Goal: Information Seeking & Learning: Find specific fact

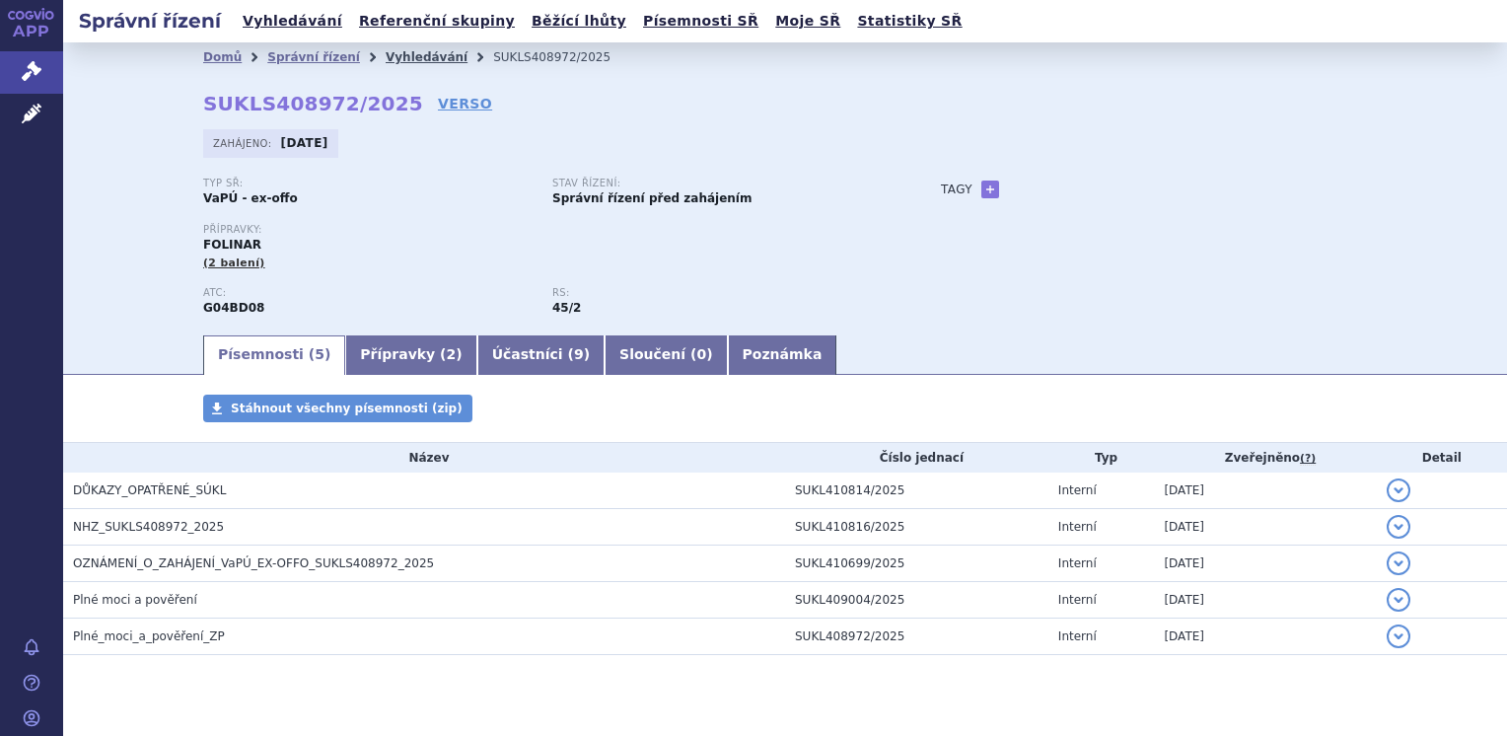
click at [389, 57] on link "Vyhledávání" at bounding box center [427, 57] width 82 height 14
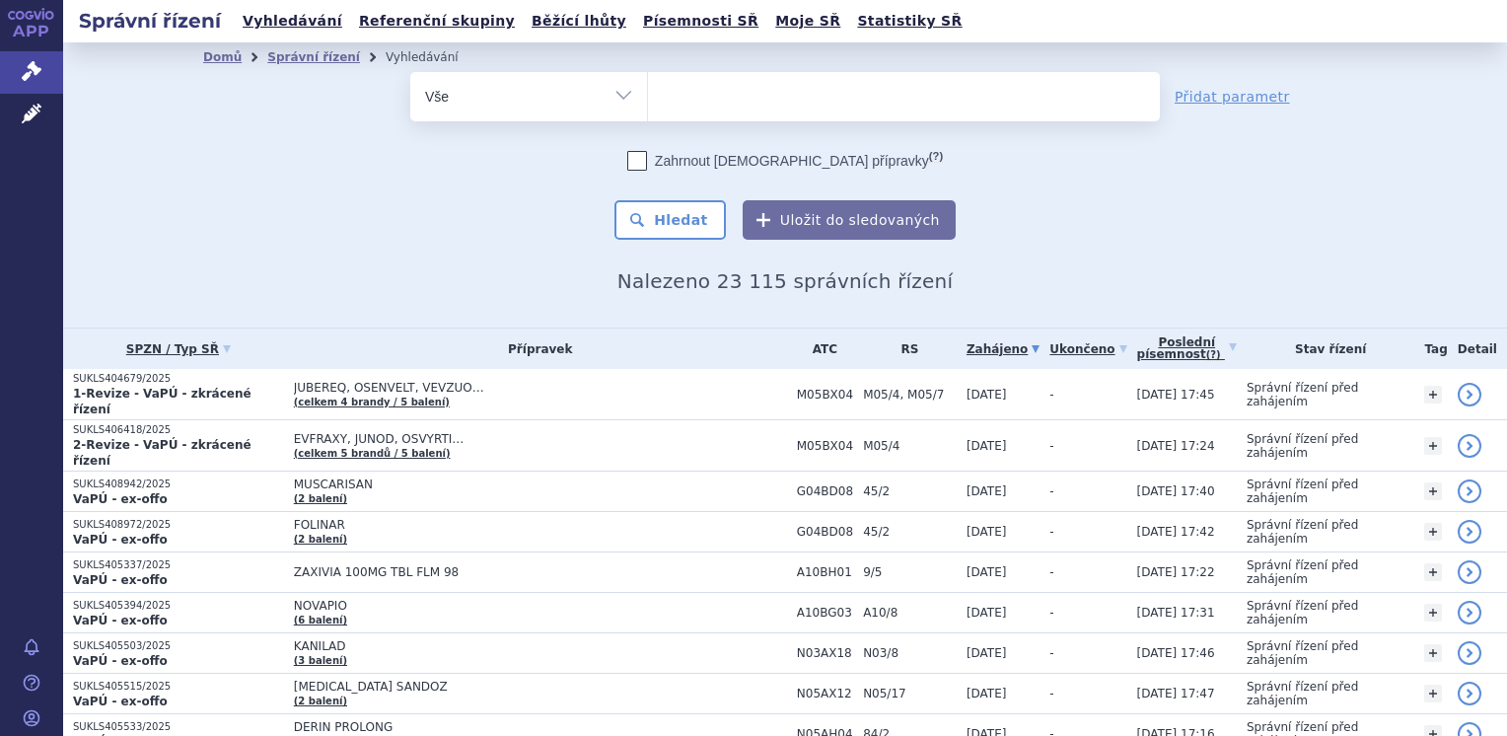
click at [694, 109] on ul at bounding box center [904, 92] width 512 height 41
click at [648, 109] on select at bounding box center [647, 95] width 1 height 49
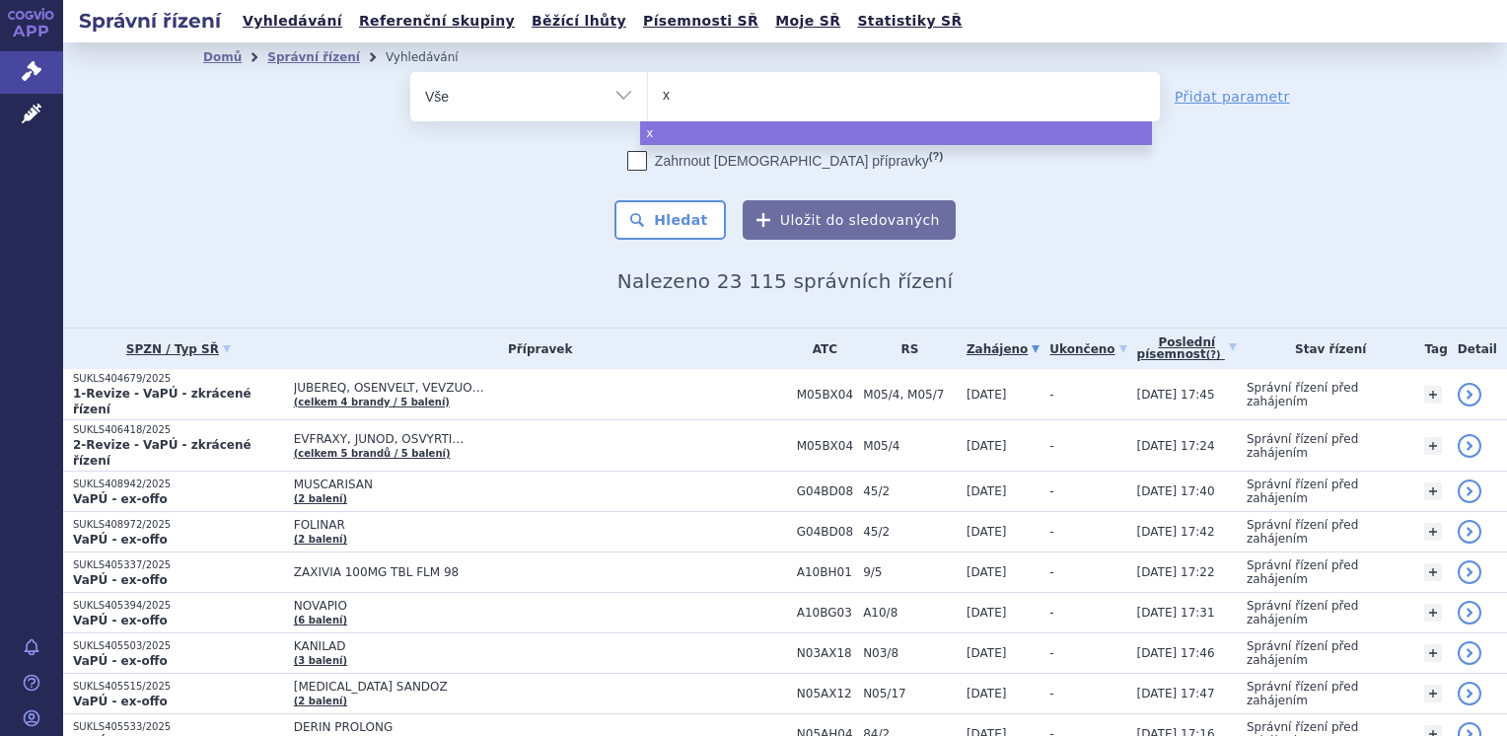
type input "xo"
type input "xos"
type input "xospa"
type input "xospat"
type input "xospata"
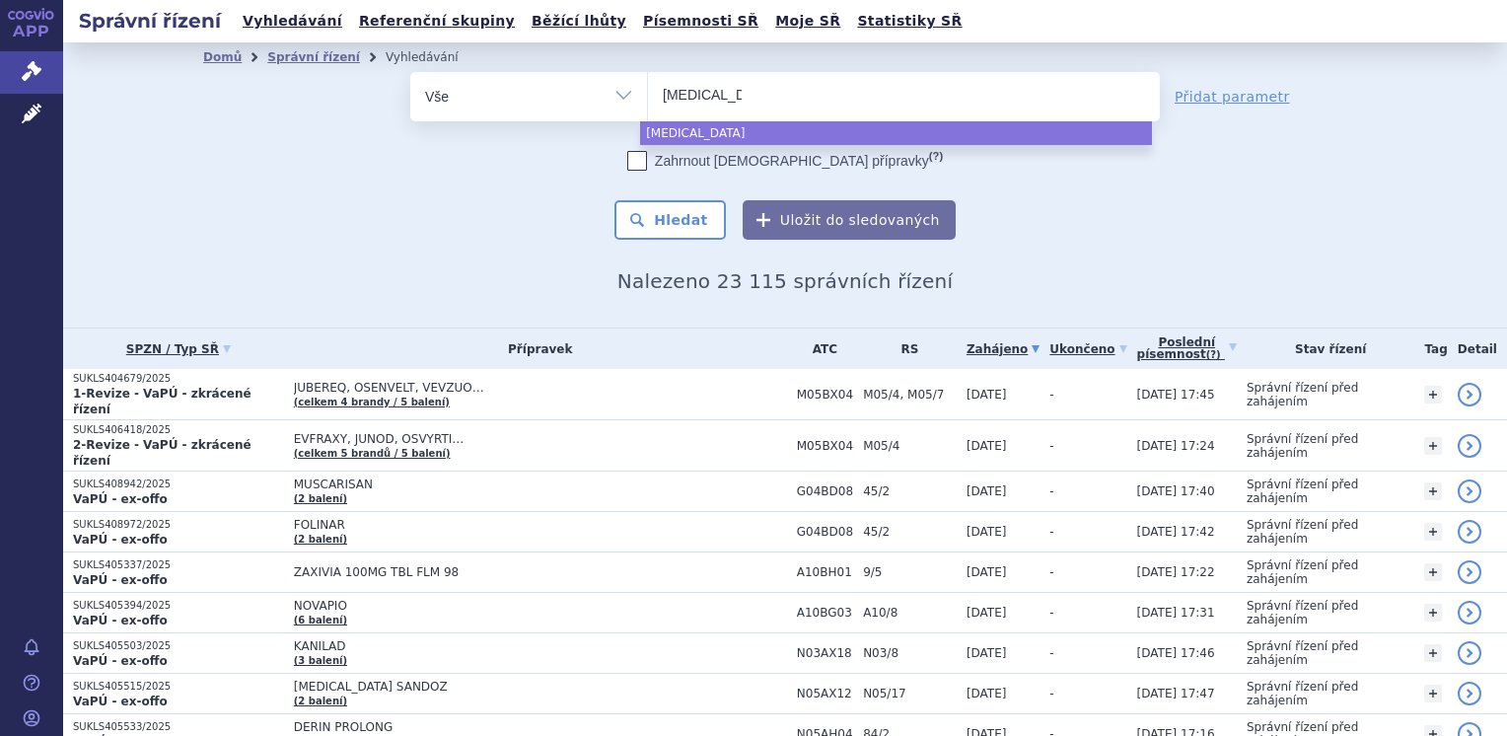
select select "xospata"
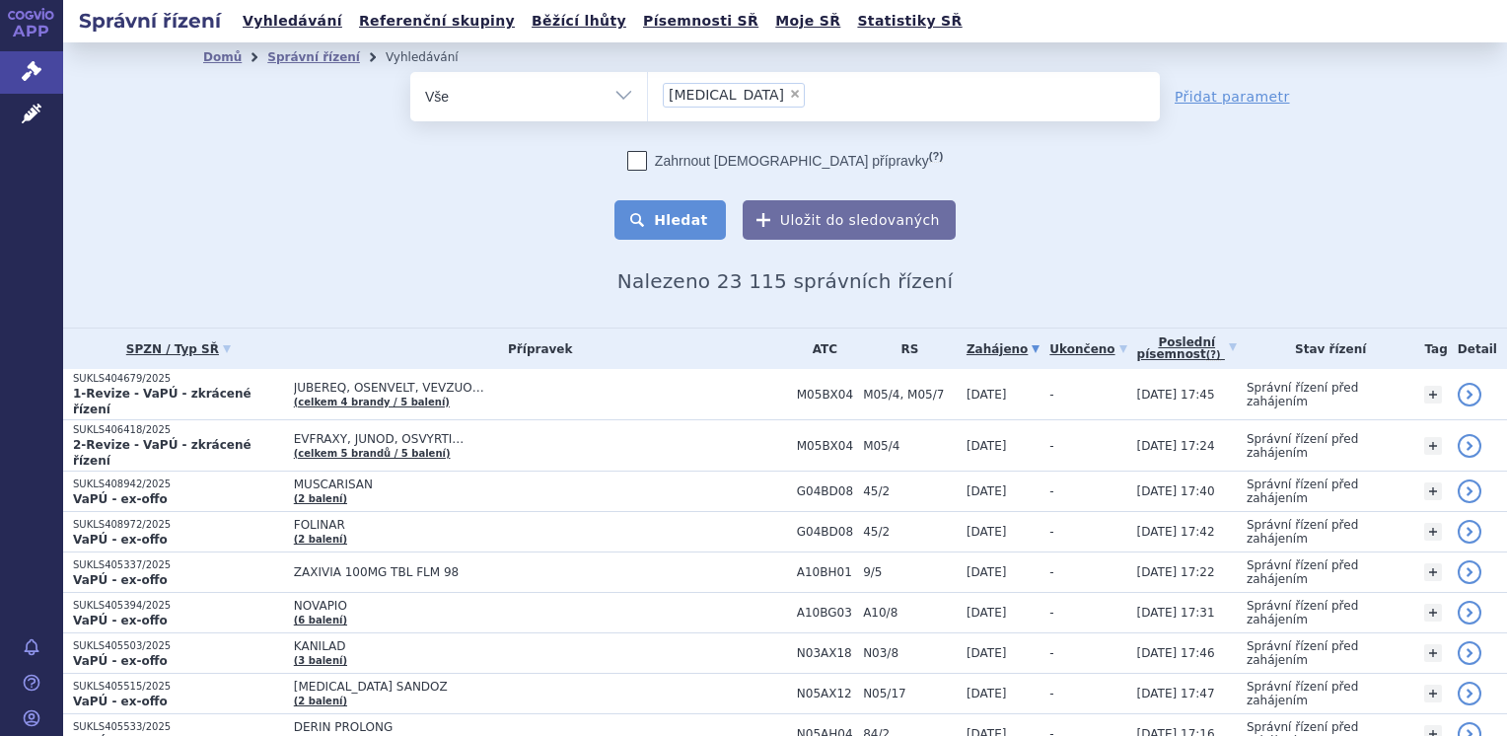
click at [659, 221] on button "Hledat" at bounding box center [670, 219] width 111 height 39
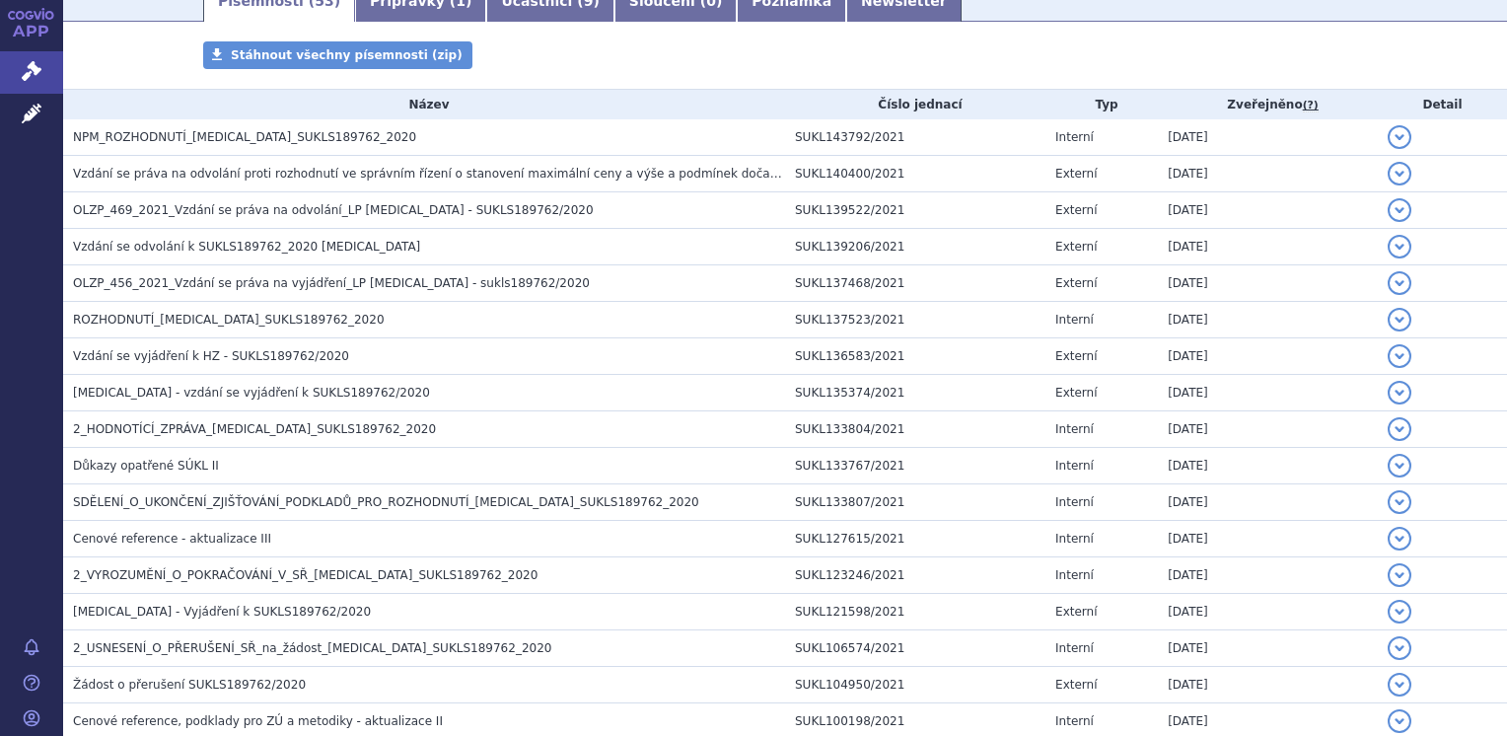
scroll to position [329, 0]
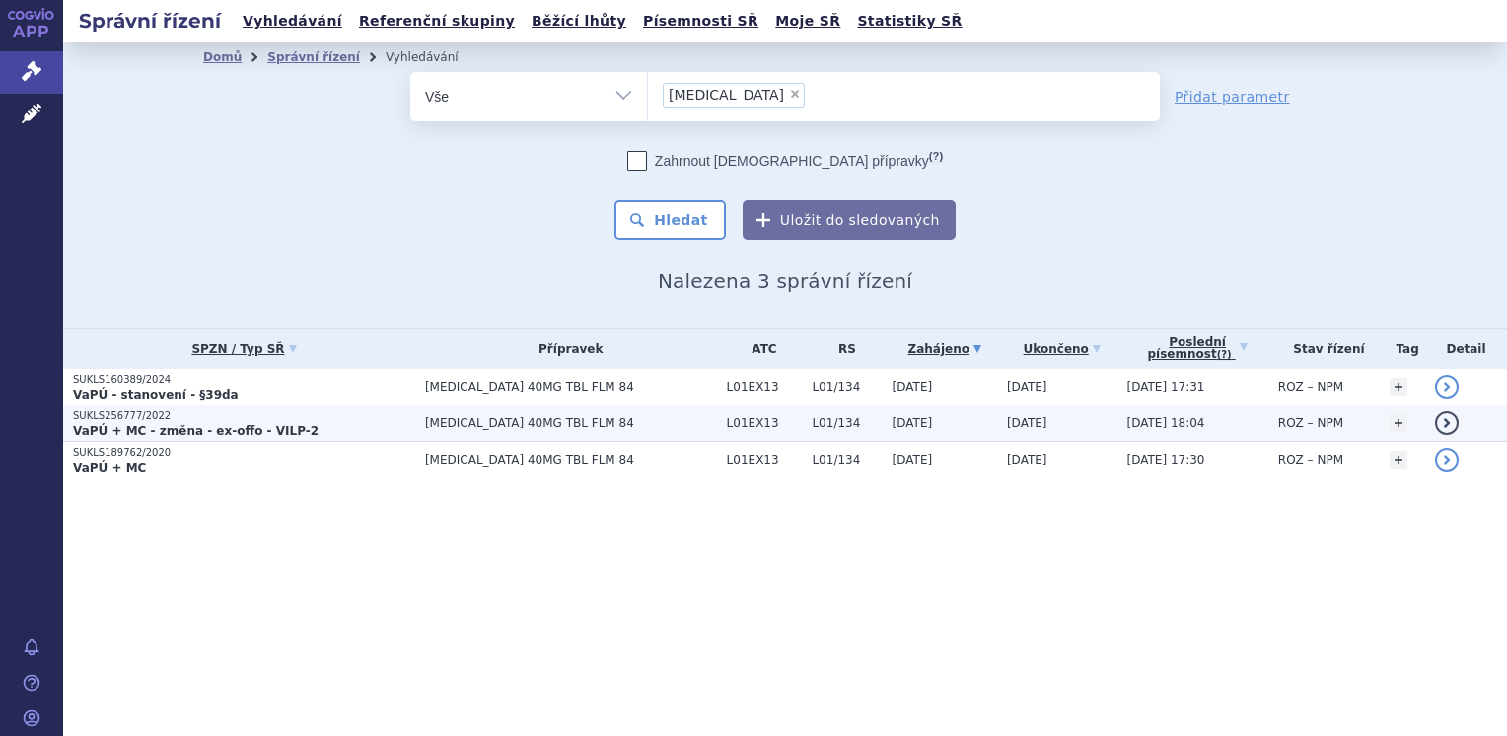
drag, startPoint x: 0, startPoint y: 0, endPoint x: 187, endPoint y: 428, distance: 467.3
click at [187, 428] on strong "VaPÚ + MC - změna - ex-offo - VILP-2" at bounding box center [196, 431] width 246 height 14
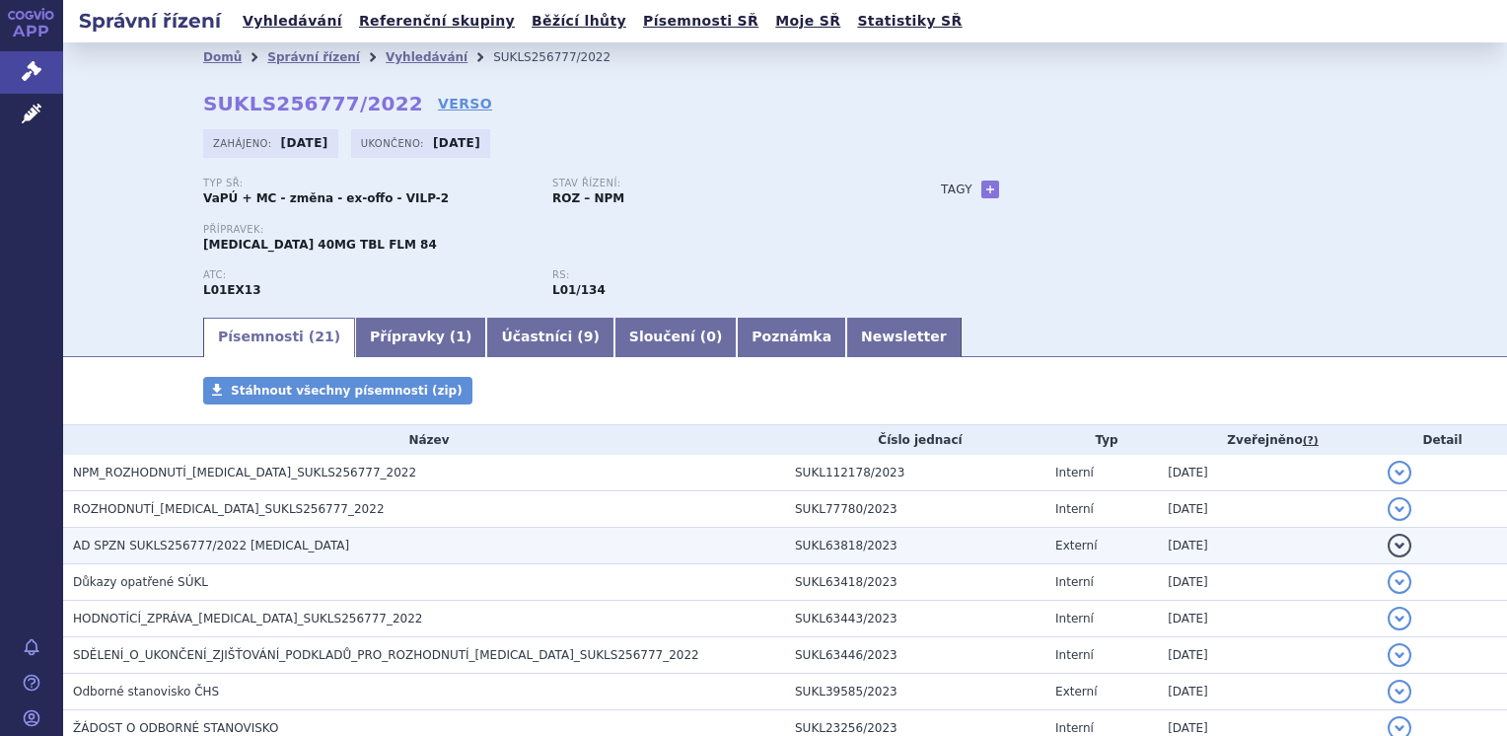
click at [367, 542] on h3 "AD SPZN SUKLS256777/2022 Xospata" at bounding box center [429, 546] width 712 height 20
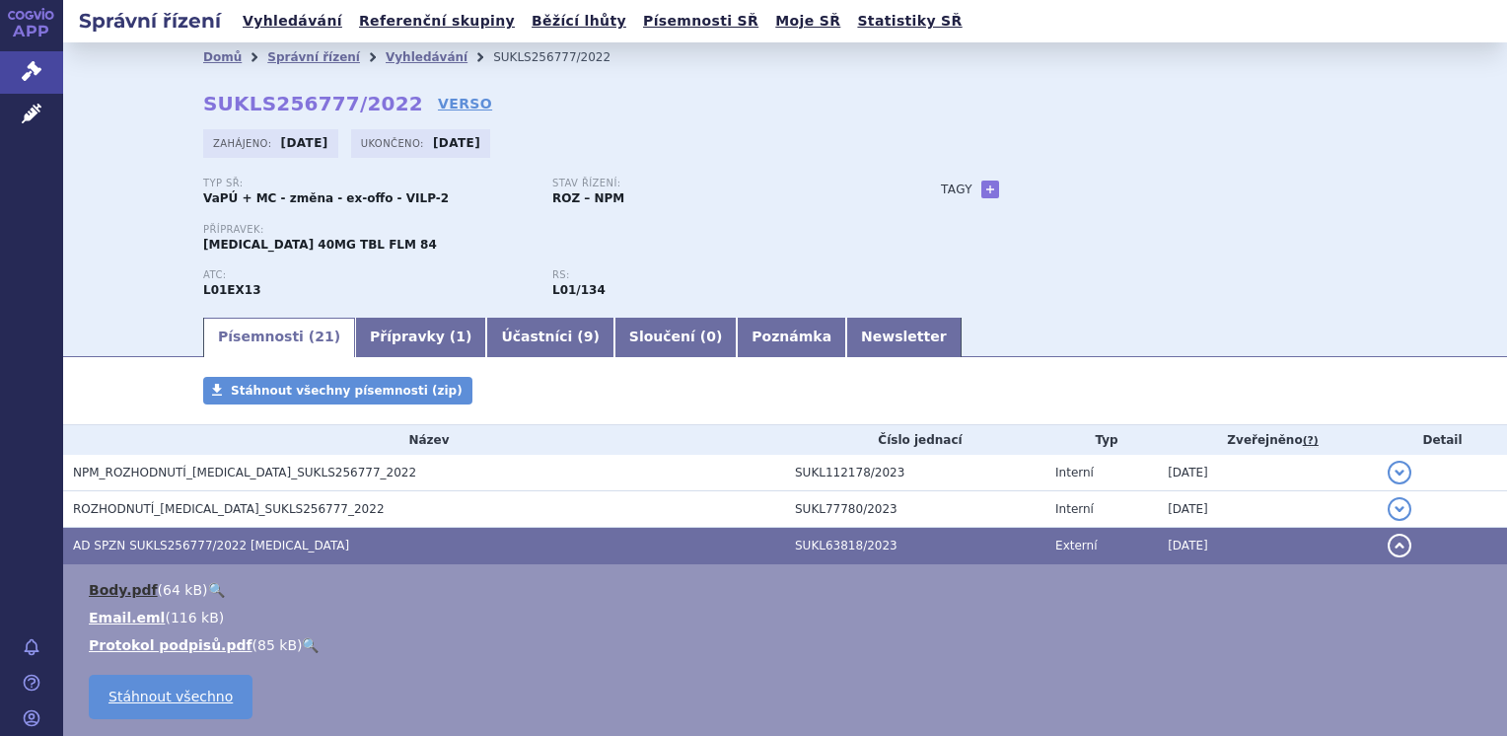
click at [121, 586] on link "Body.pdf" at bounding box center [123, 590] width 69 height 16
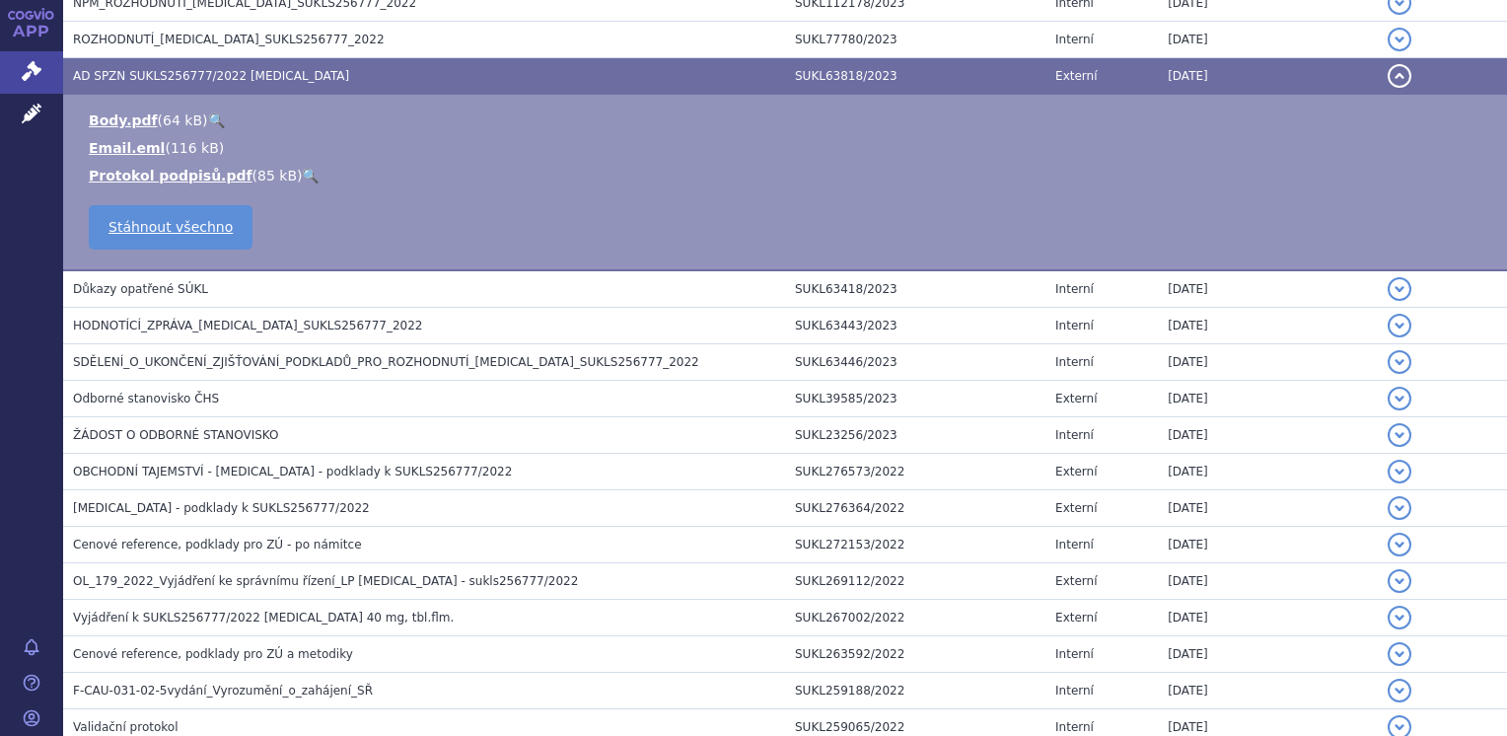
scroll to position [507, 0]
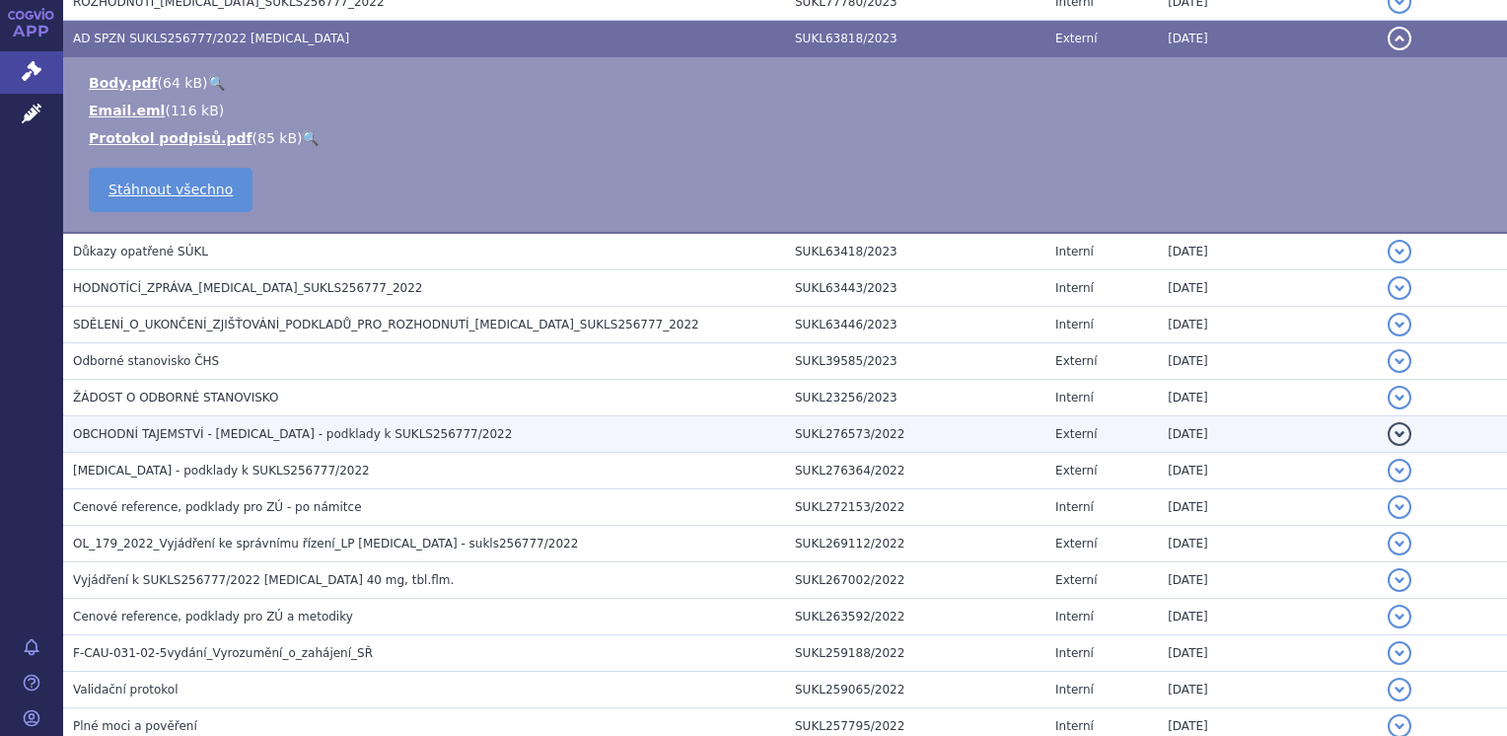
click at [349, 441] on h3 "OBCHODNÍ TAJEMSTVÍ - Xospata - podklady k SUKLS256777/2022" at bounding box center [429, 434] width 712 height 20
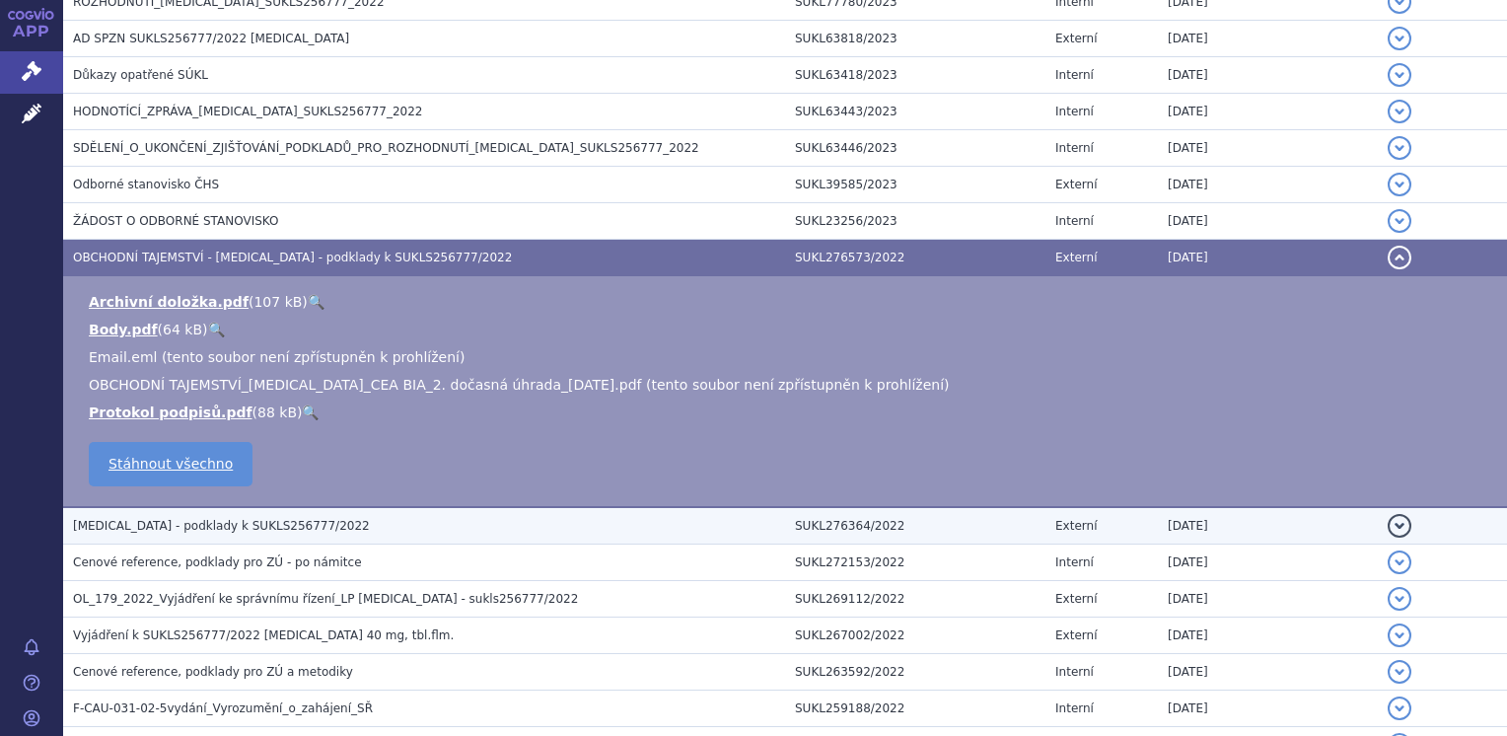
click at [313, 527] on h3 "Xospata - podklady k SUKLS256777/2022" at bounding box center [429, 526] width 712 height 20
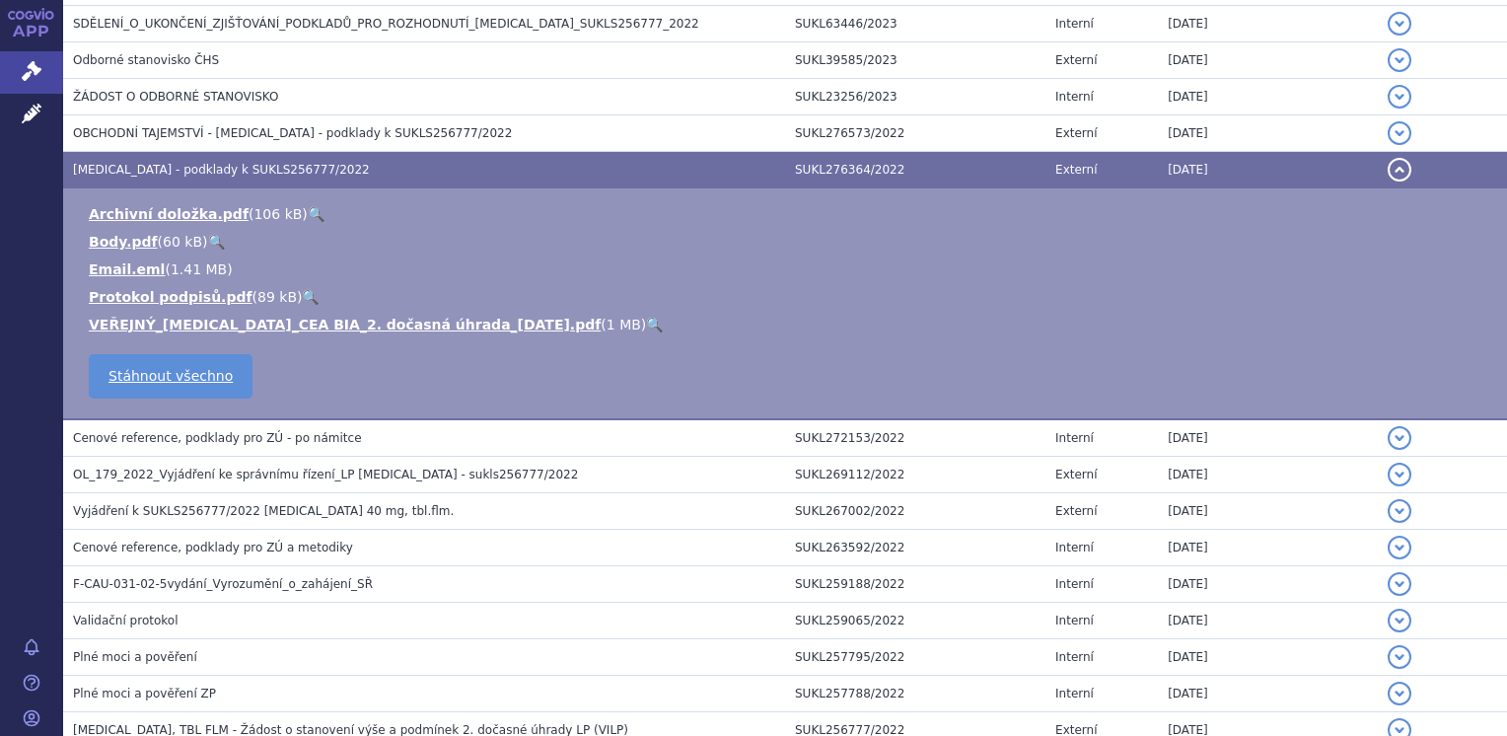
scroll to position [653, 0]
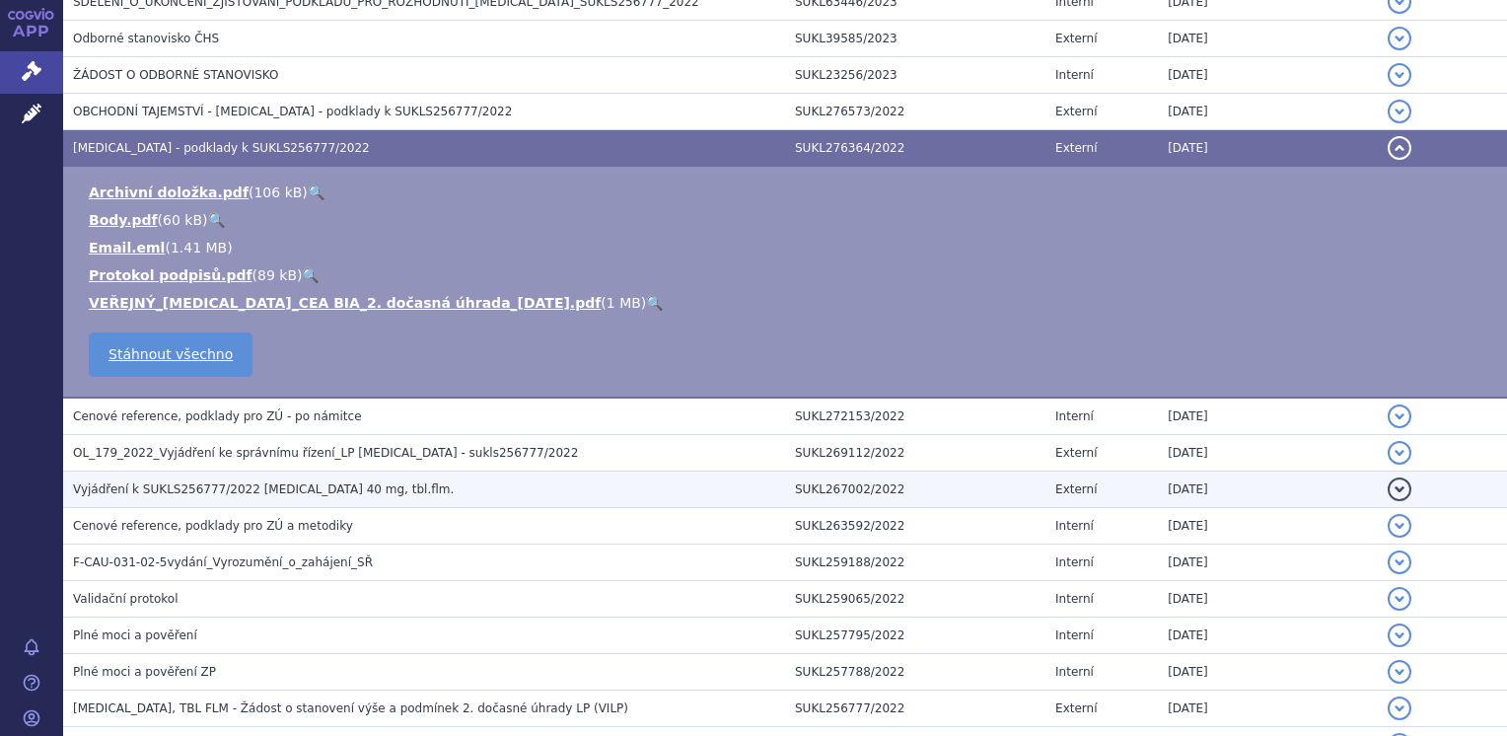
click at [570, 481] on h3 "Vyjádření k SUKLS256777/2022 Xospata 40 mg, tbl.flm." at bounding box center [429, 489] width 712 height 20
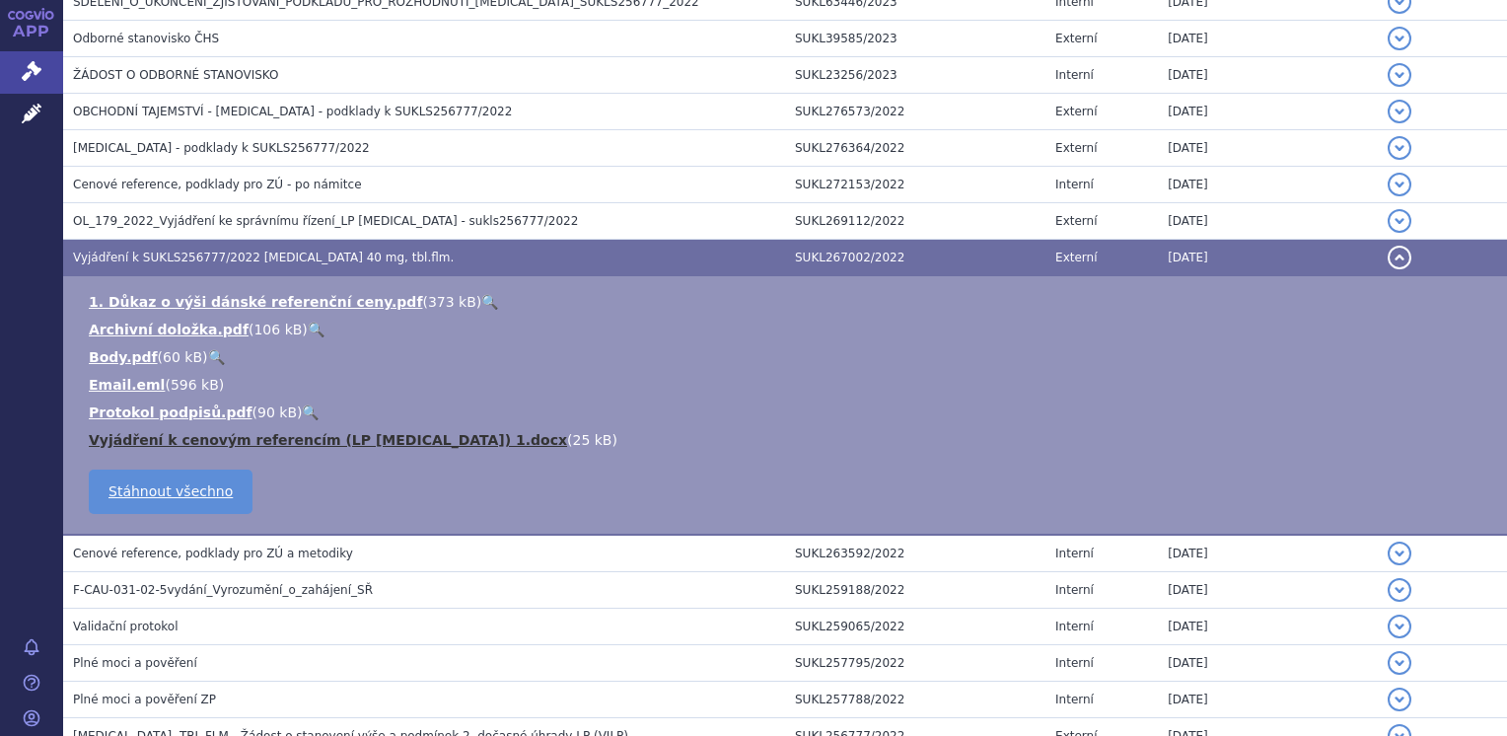
click at [352, 438] on link "Vyjádření k cenovým referencím (LP XOSPATA) 1.docx" at bounding box center [328, 440] width 478 height 16
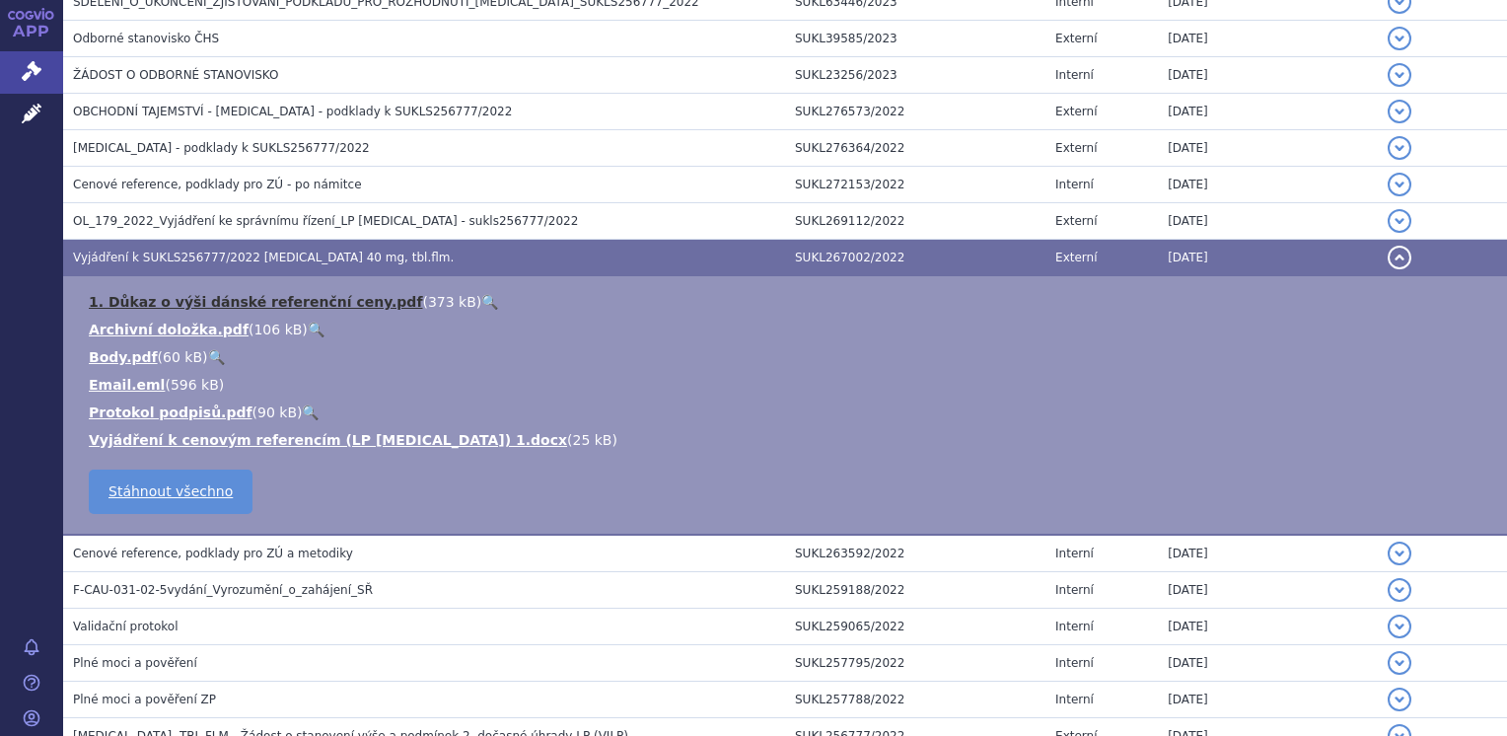
click at [148, 302] on link "1. Důkaz o výši dánské referenční ceny.pdf" at bounding box center [255, 302] width 333 height 16
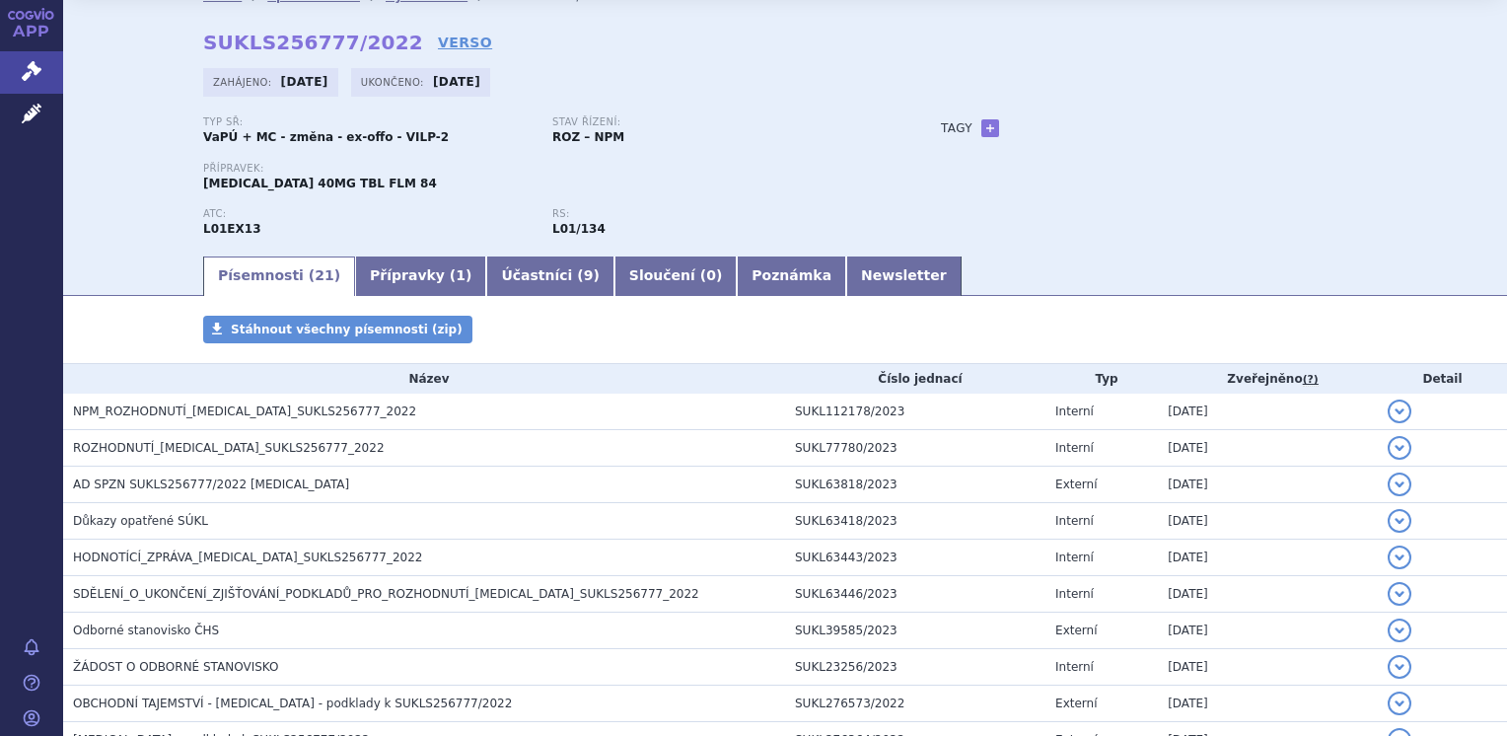
scroll to position [39, 0]
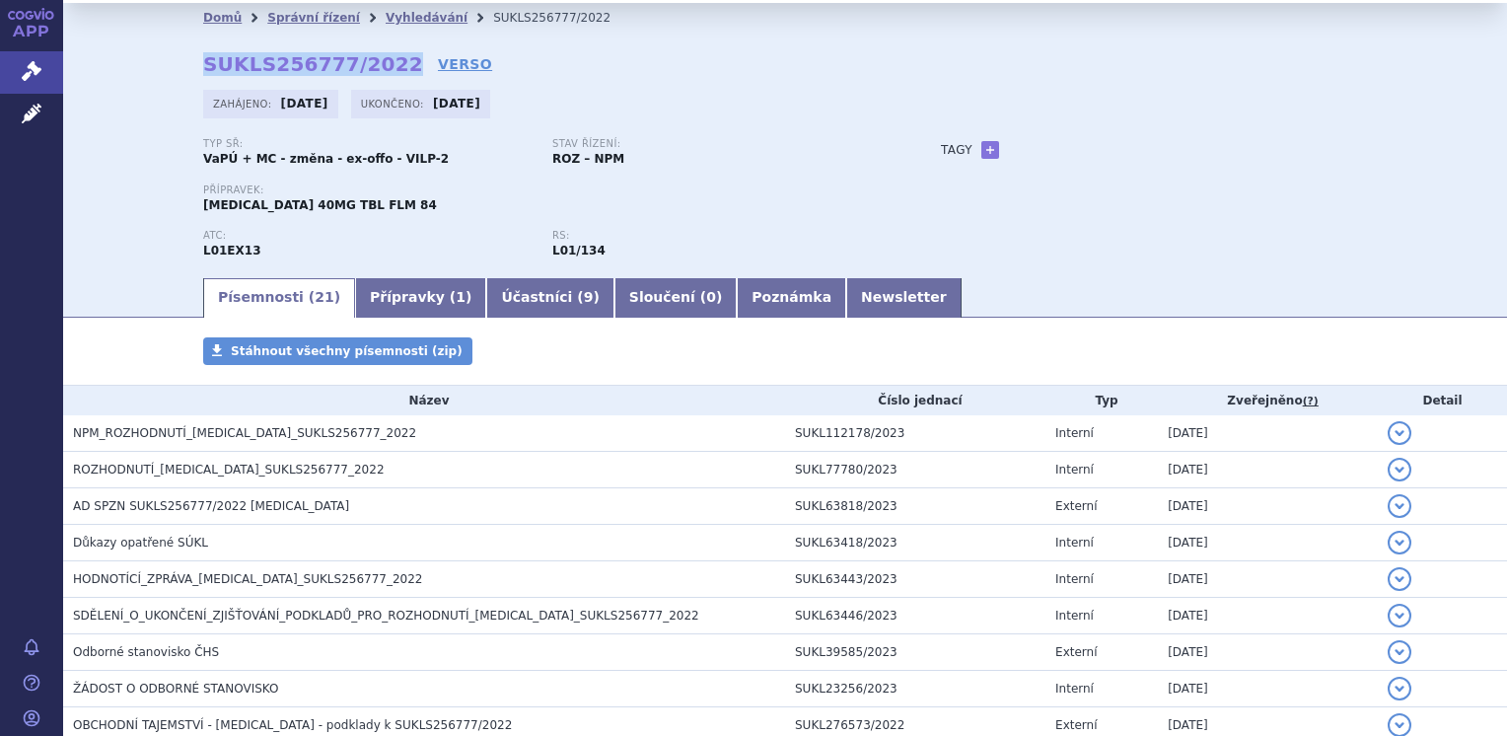
drag, startPoint x: 195, startPoint y: 58, endPoint x: 375, endPoint y: 68, distance: 179.8
click at [375, 68] on strong "SUKLS256777/2022" at bounding box center [313, 64] width 220 height 24
copy strong "SUKLS256777/2022"
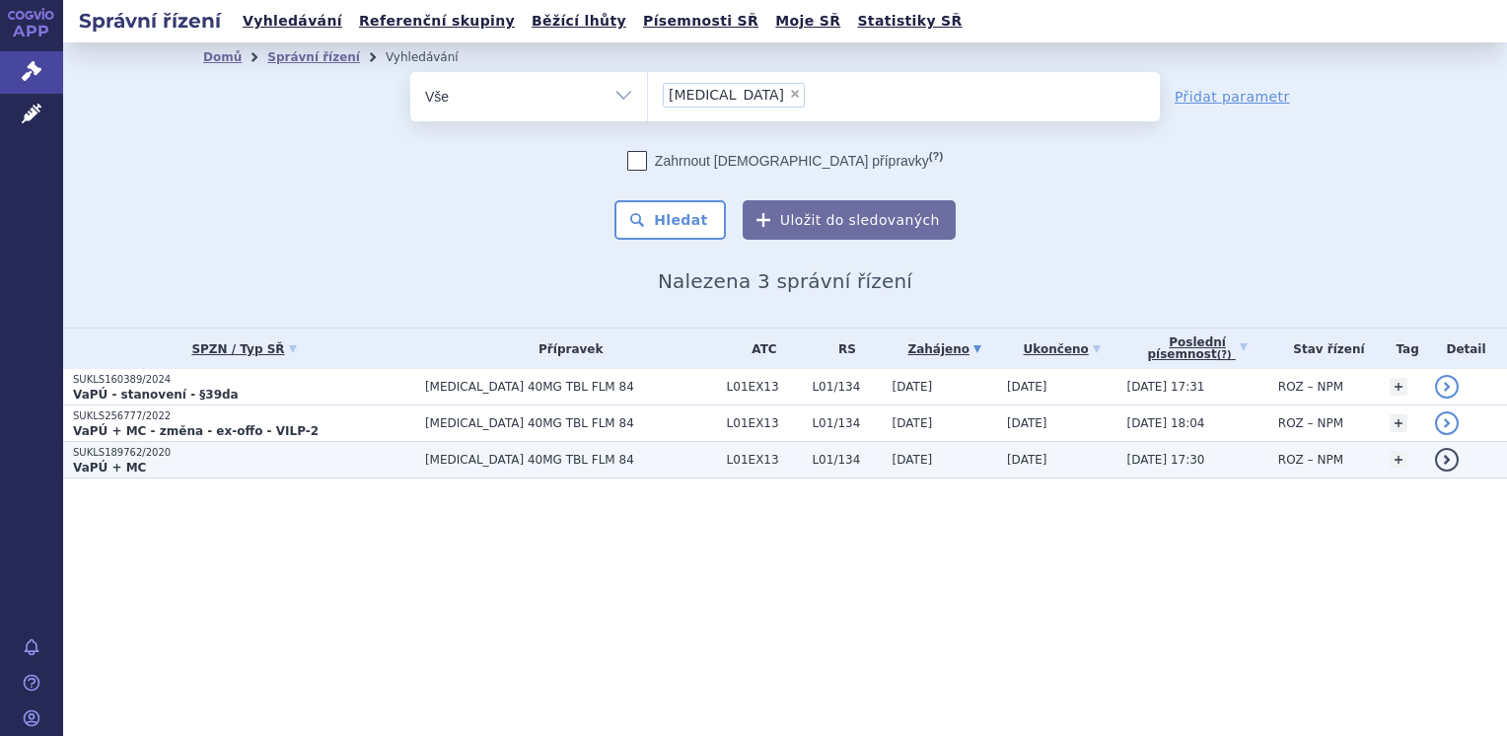
click at [118, 457] on p "SUKLS189762/2020" at bounding box center [244, 453] width 342 height 14
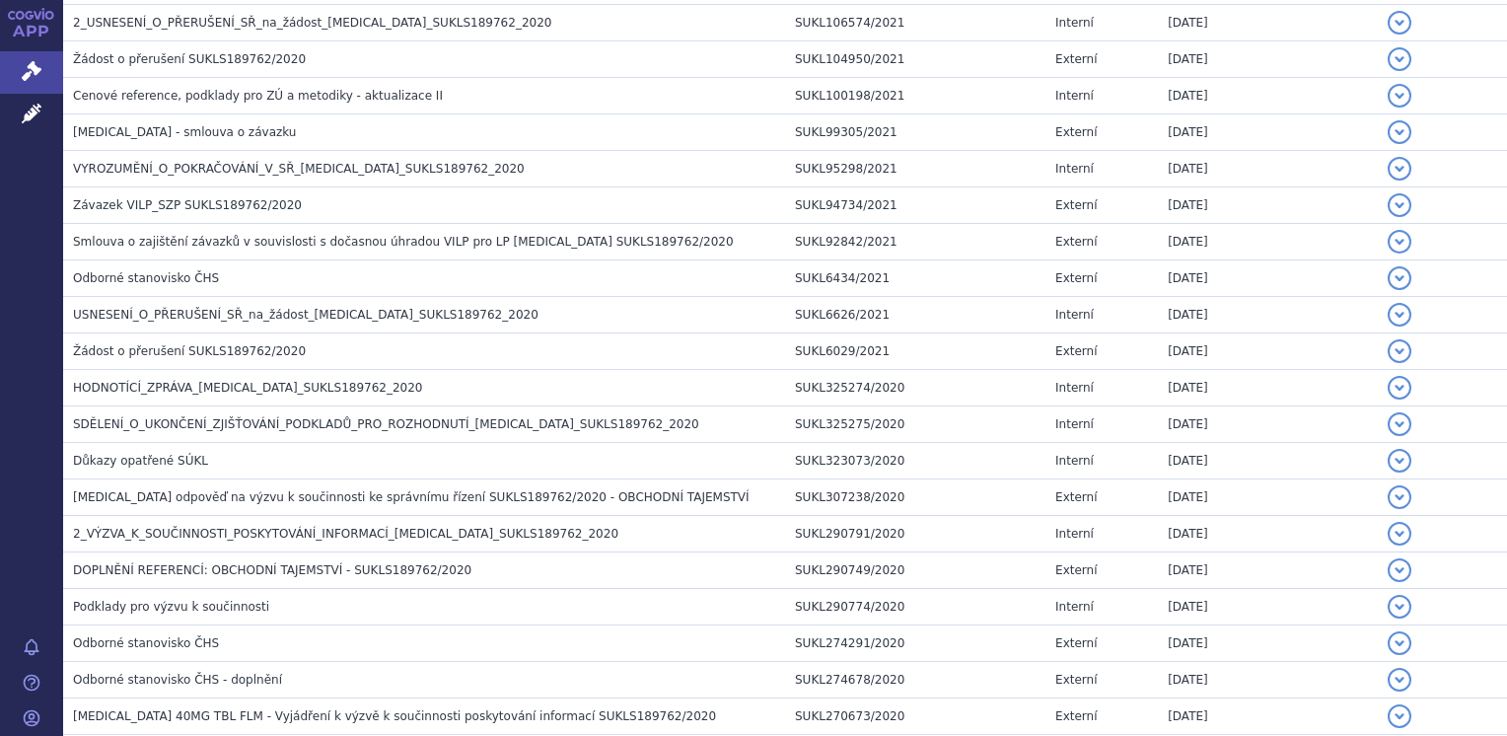
scroll to position [986, 0]
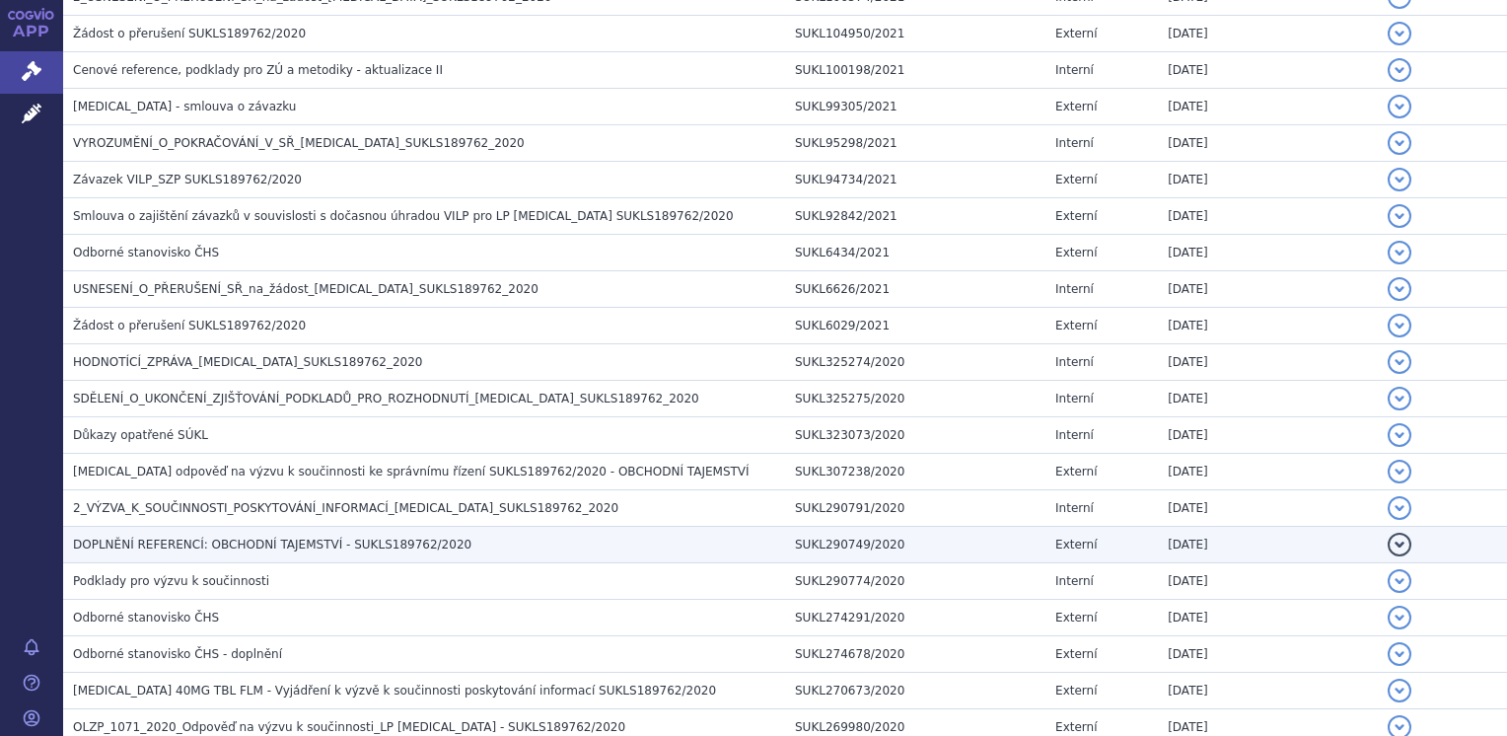
click at [302, 541] on span "DOPLNĚNÍ REFERENCÍ: OBCHODNÍ TAJEMSTVÍ - SUKLS189762/2020" at bounding box center [272, 545] width 399 height 14
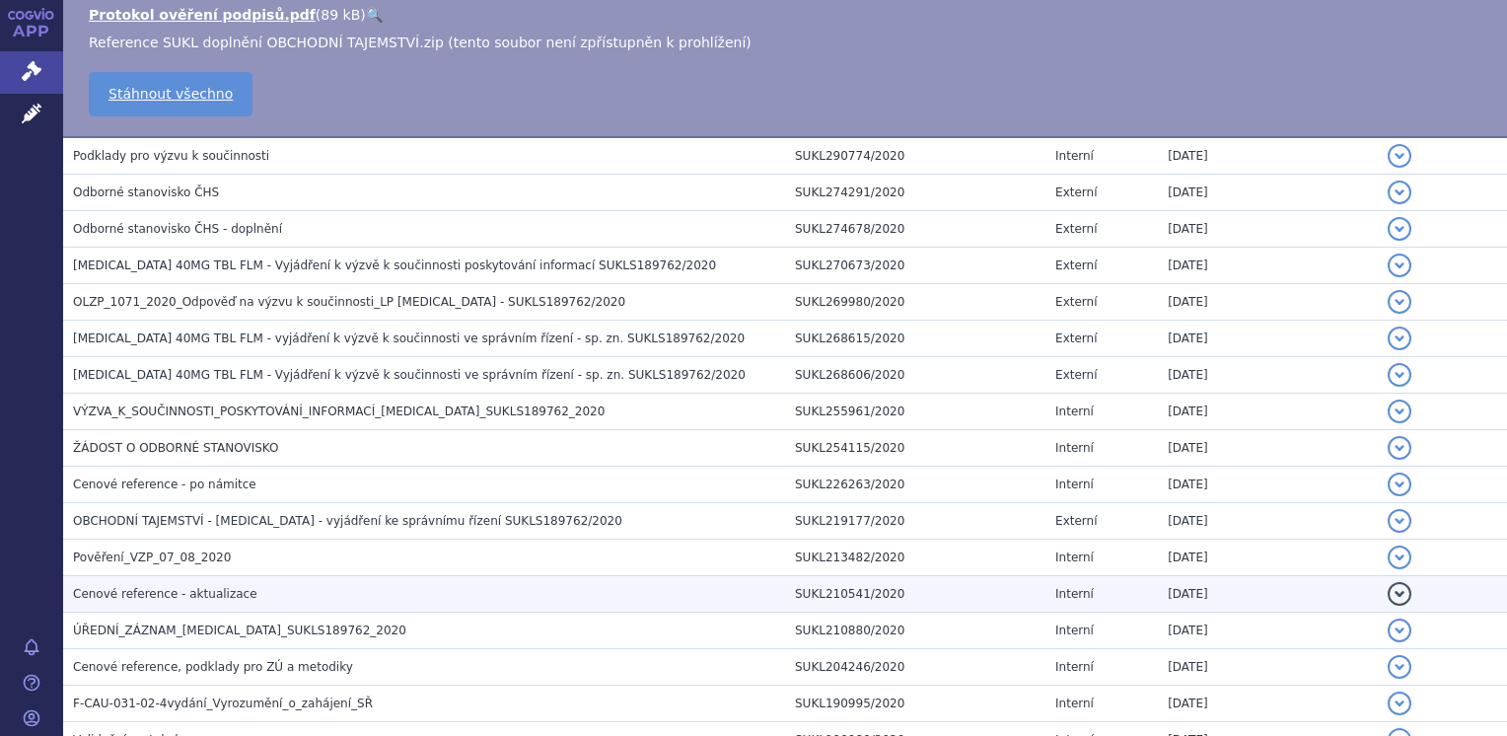
scroll to position [1645, 0]
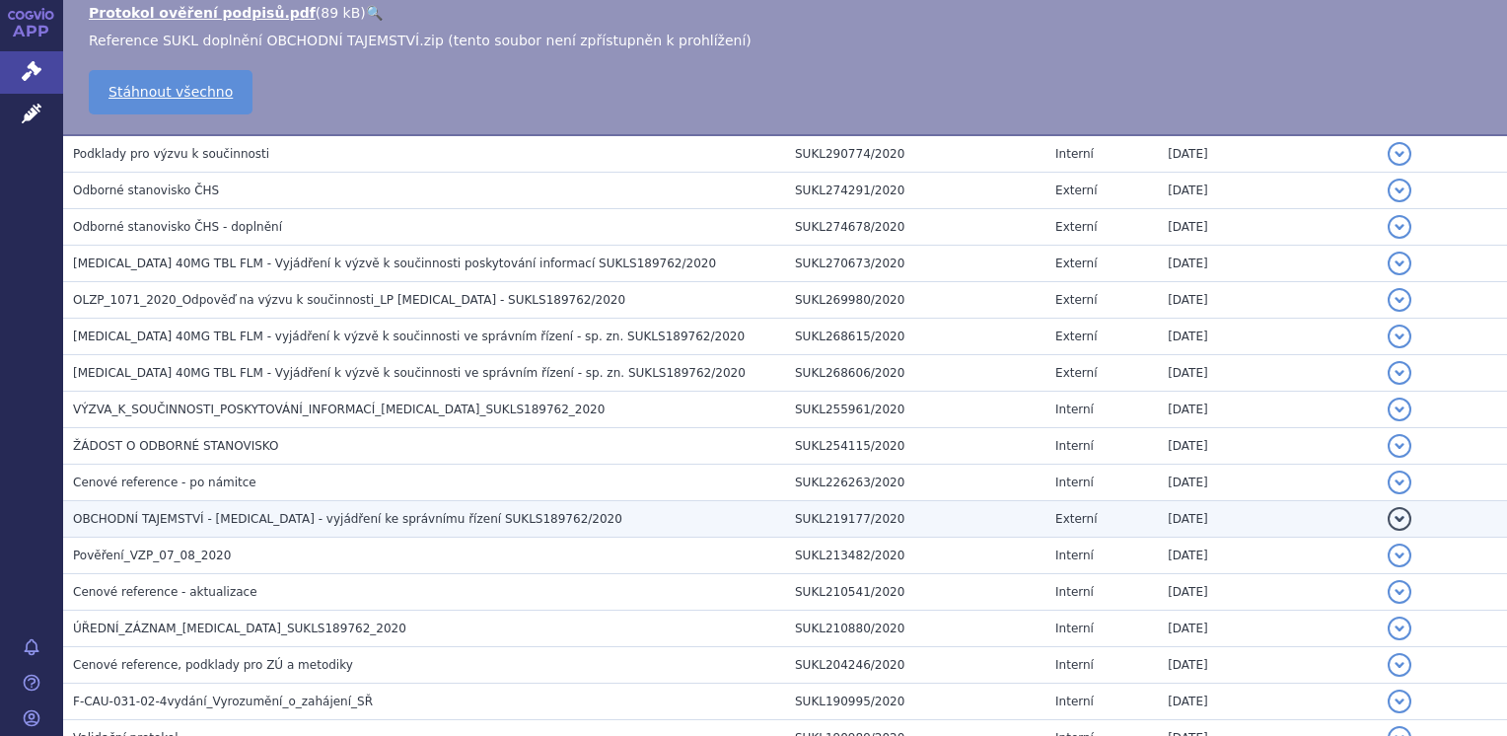
click at [296, 522] on td "OBCHODNÍ TAJEMSTVÍ - [MEDICAL_DATA] - vyjádření ke správnímu řízení SUKLS189762…" at bounding box center [424, 519] width 722 height 36
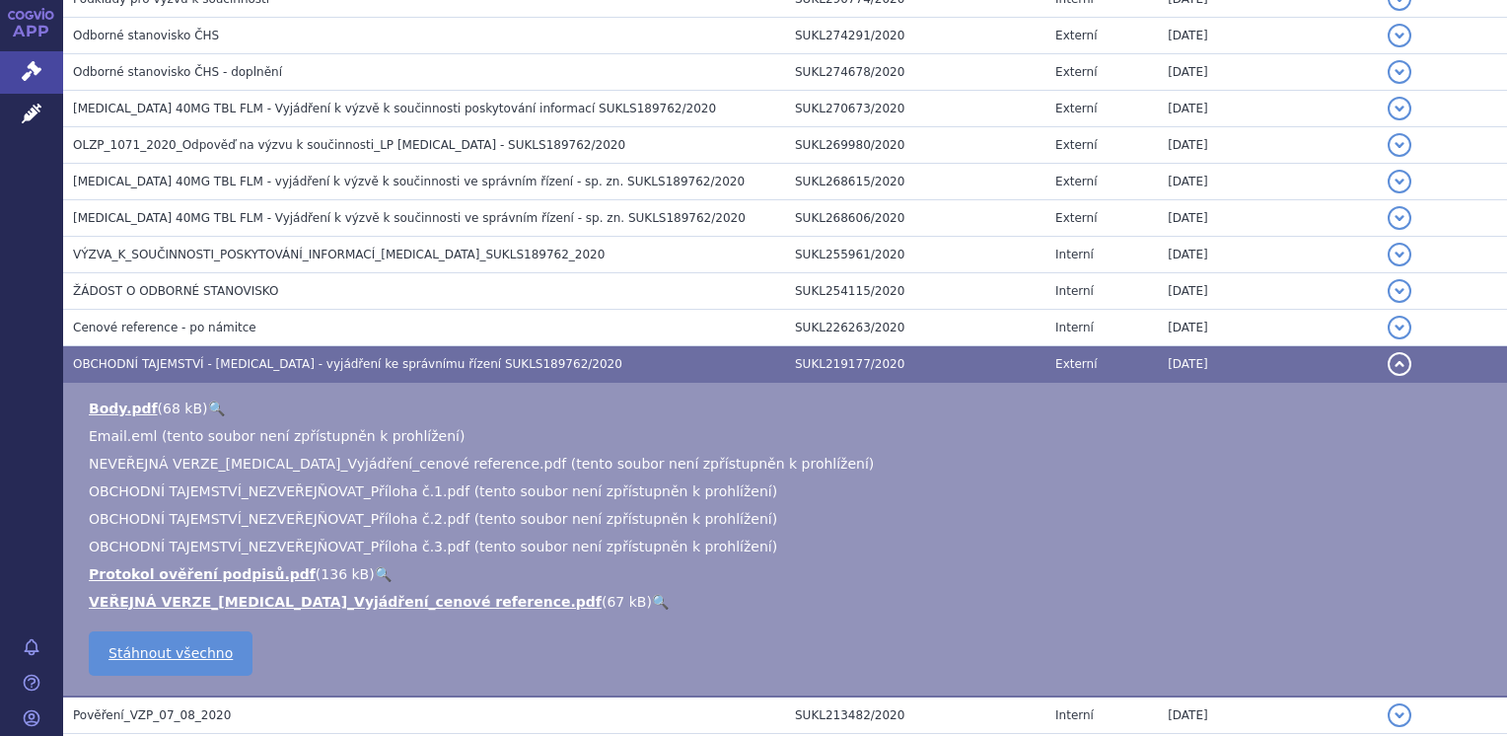
scroll to position [1578, 0]
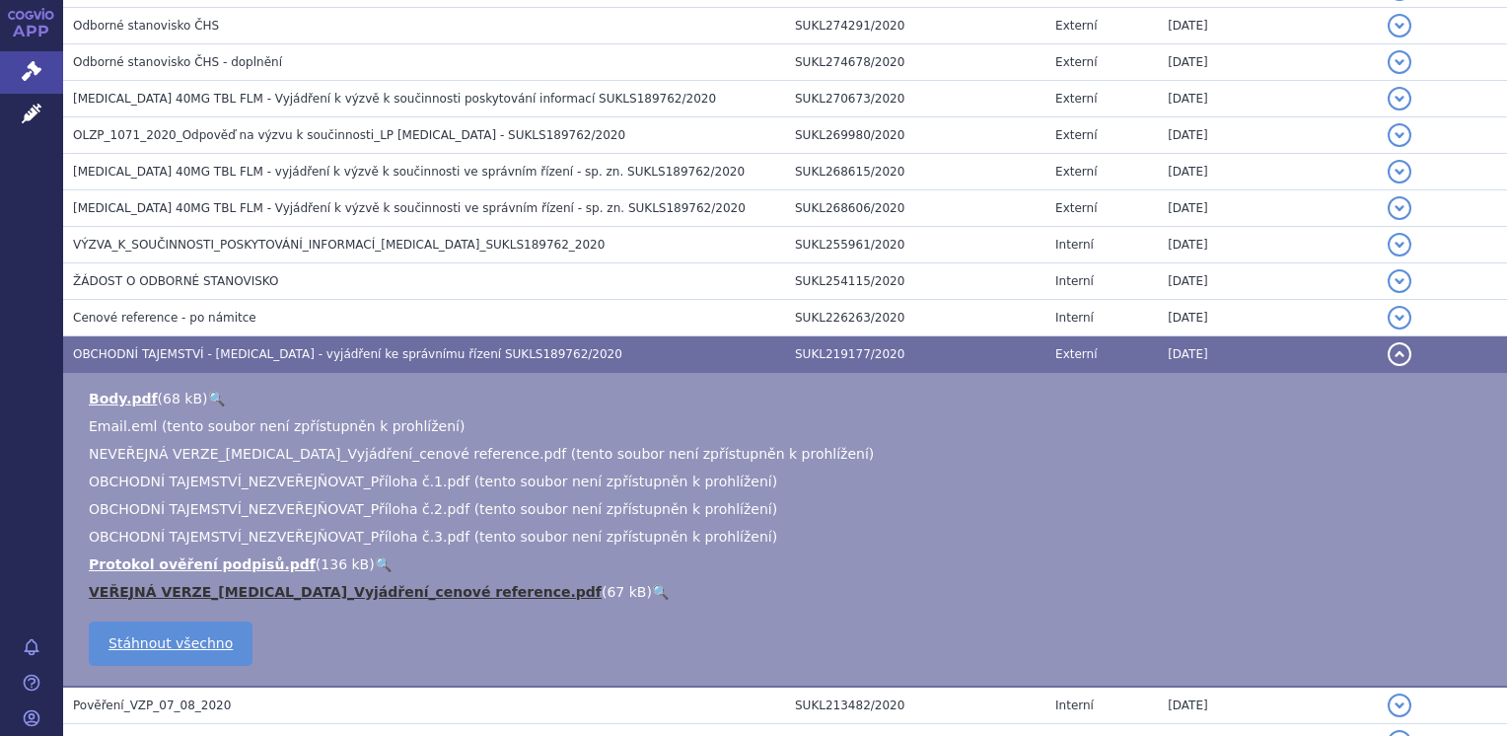
click at [414, 584] on link "VEŘEJNÁ VERZE_Xospata_Vyjádření_cenové reference.pdf" at bounding box center [345, 592] width 513 height 16
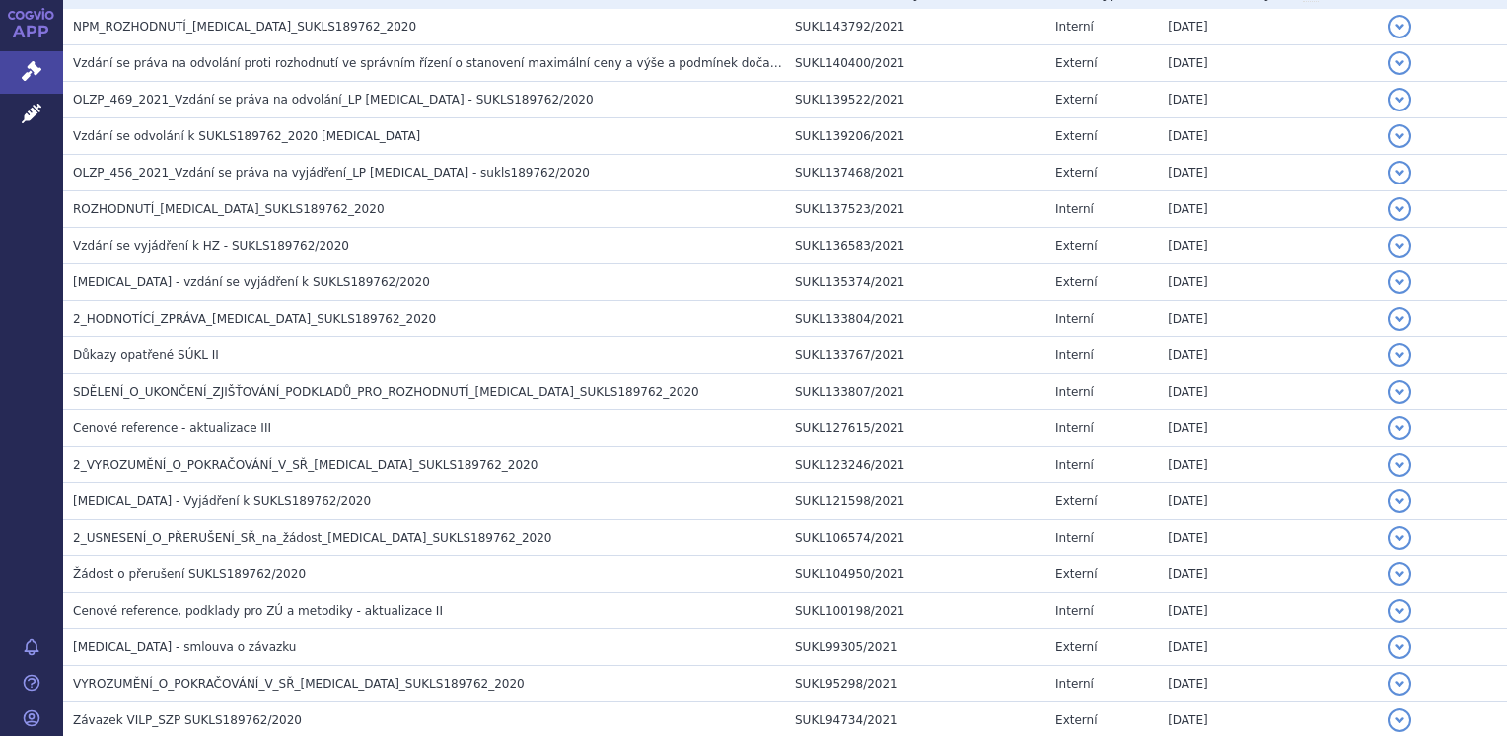
scroll to position [452, 0]
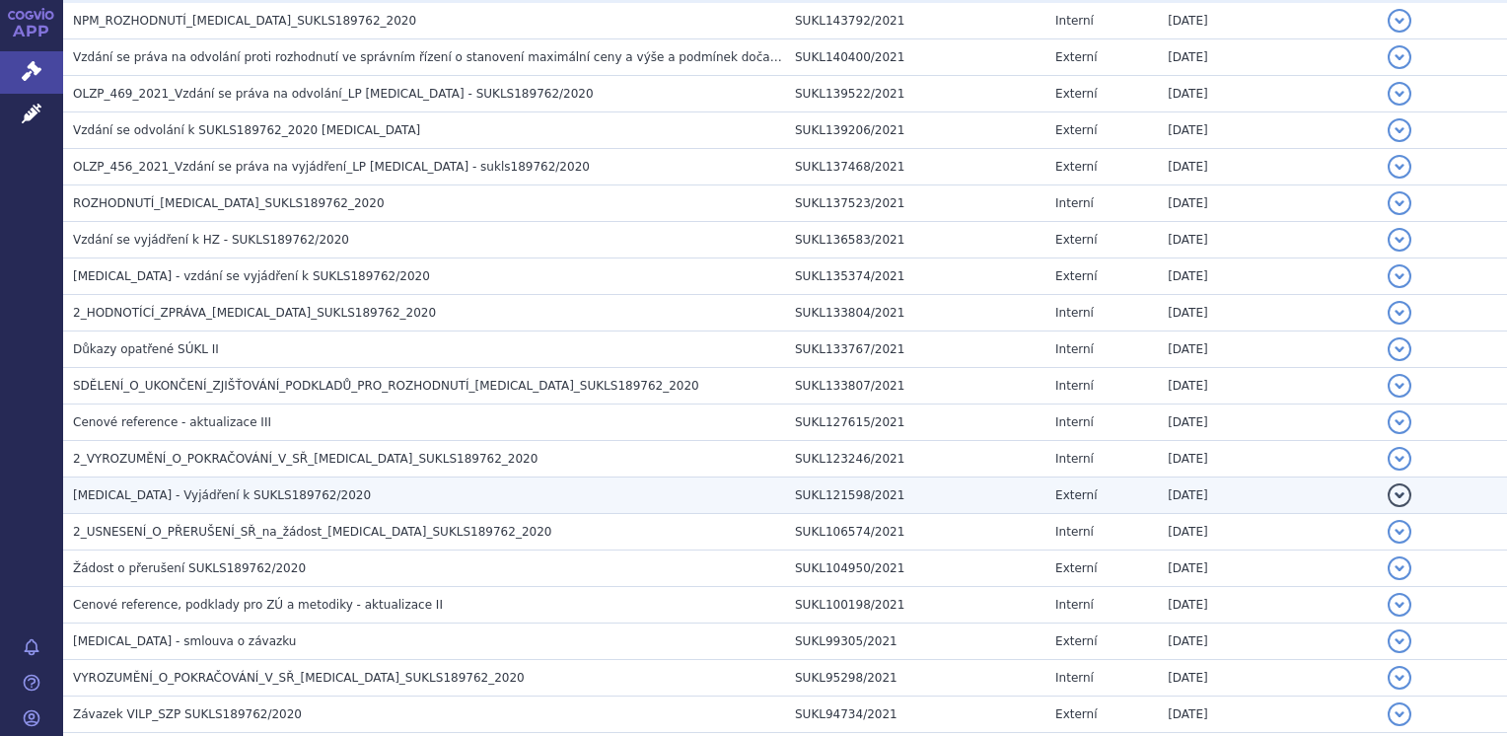
click at [305, 491] on h3 "Xospata - Vyjádření k SUKLS189762/2020" at bounding box center [429, 495] width 712 height 20
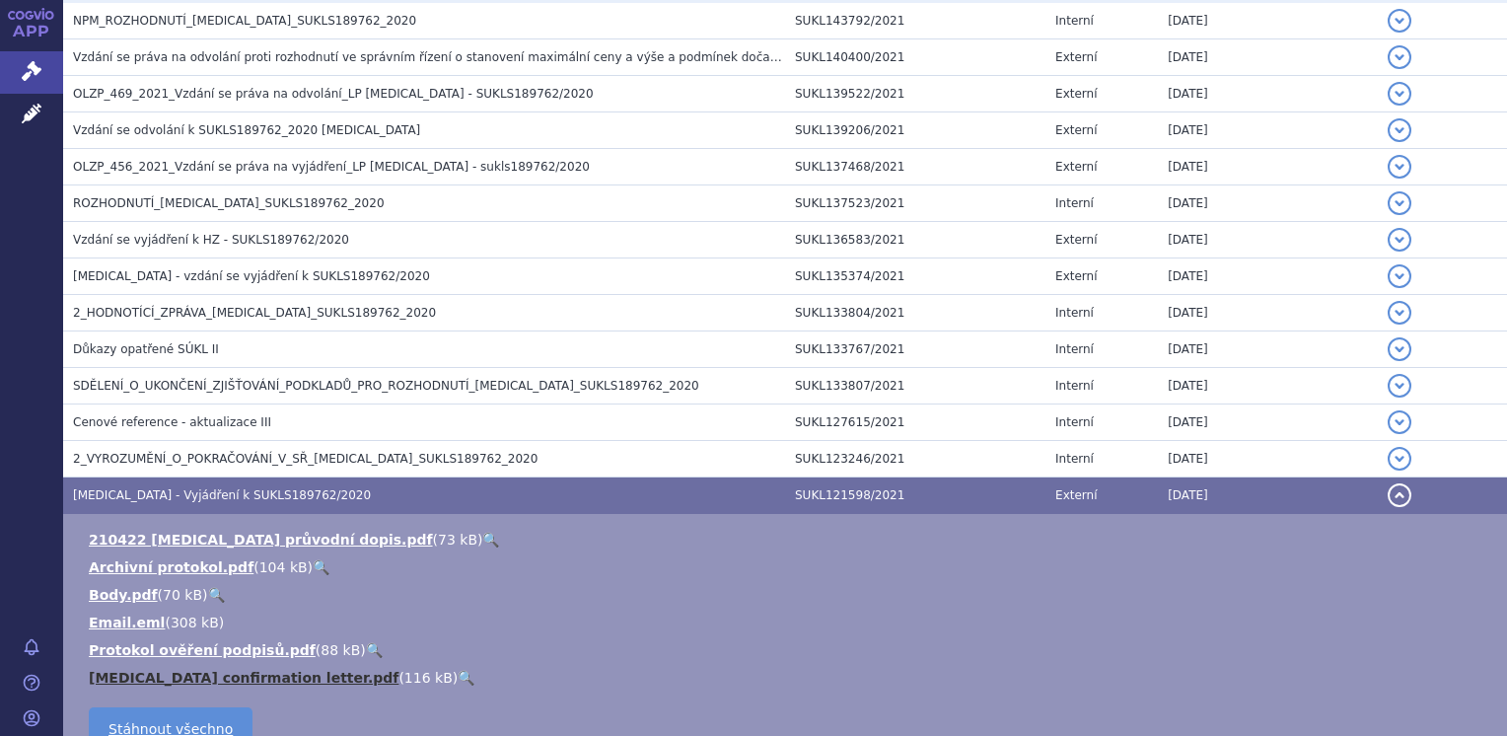
click at [230, 670] on link "Xospata confirmation letter.pdf" at bounding box center [244, 678] width 310 height 16
